Goal: Check status: Check status

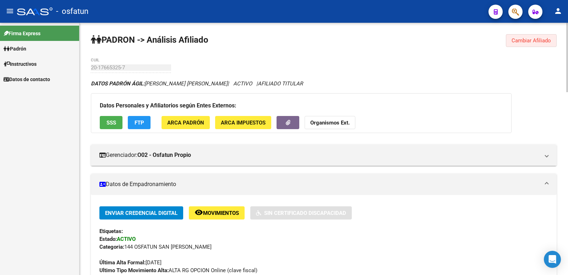
click at [517, 41] on span "Cambiar Afiliado" at bounding box center [531, 40] width 39 height 6
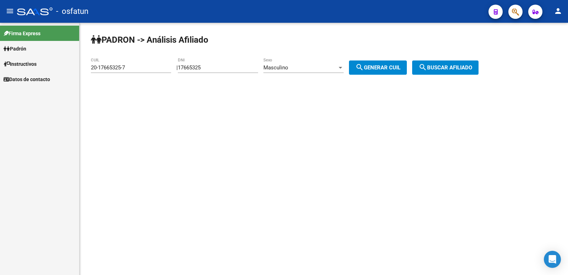
drag, startPoint x: 200, startPoint y: 71, endPoint x: 204, endPoint y: 68, distance: 5.5
click at [192, 71] on div "17665325 DNI" at bounding box center [218, 65] width 80 height 15
drag, startPoint x: 218, startPoint y: 65, endPoint x: 138, endPoint y: 79, distance: 81.2
click at [138, 71] on app-analisis-afiliado "[PERSON_NAME] -> Análisis Afiliado 20-17665325-7 CUIL | 17665325 DNI Masculino …" at bounding box center [287, 67] width 393 height 6
paste input "30345896"
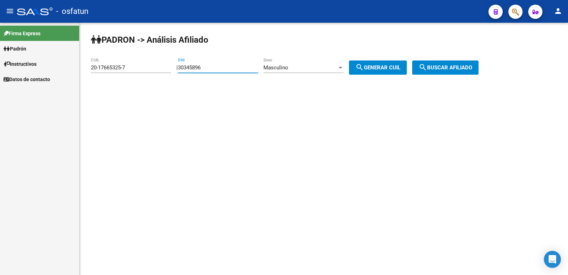
type input "30345896"
click at [315, 73] on div "Masculino Sexo" at bounding box center [303, 69] width 80 height 22
click at [305, 69] on div "Masculino" at bounding box center [300, 67] width 74 height 6
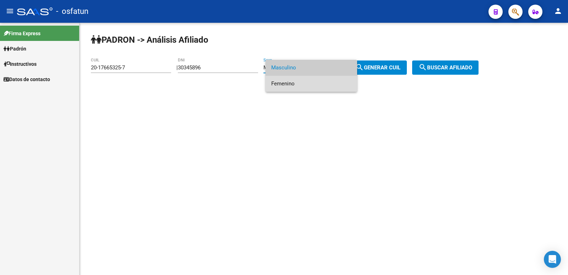
click at [298, 80] on span "Femenino" at bounding box center [311, 84] width 80 height 16
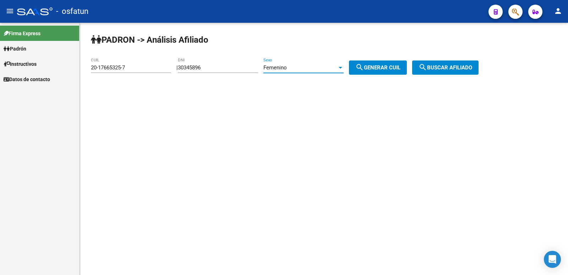
click at [338, 71] on div "Femenino Sexo" at bounding box center [303, 65] width 80 height 15
click at [361, 66] on div at bounding box center [284, 137] width 568 height 275
click at [364, 66] on mat-icon "search" at bounding box center [359, 67] width 9 height 9
type input "23-30345896-4"
click at [441, 70] on span "search Buscar afiliado" at bounding box center [446, 67] width 54 height 6
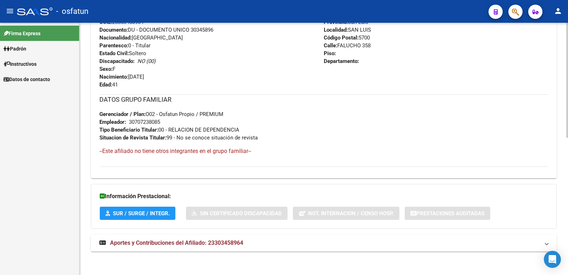
scroll to position [300, 0]
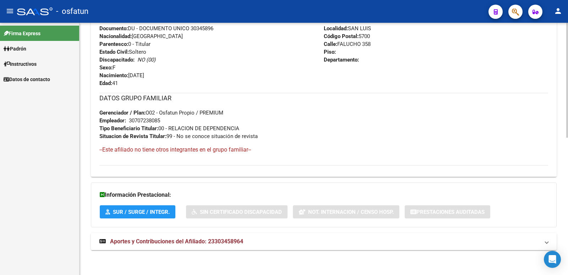
click at [199, 243] on span "Aportes y Contribuciones del Afiliado: 23303458964" at bounding box center [176, 241] width 133 height 7
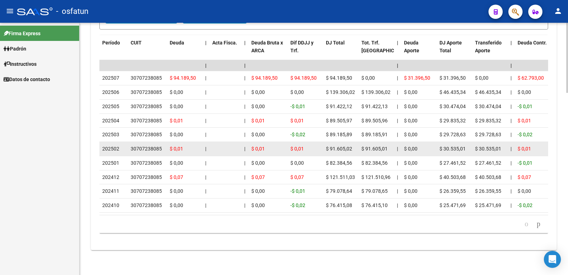
scroll to position [656, 0]
